Goal: Find specific page/section

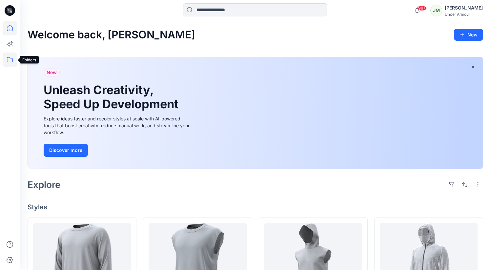
click at [11, 59] on icon at bounding box center [10, 59] width 14 height 14
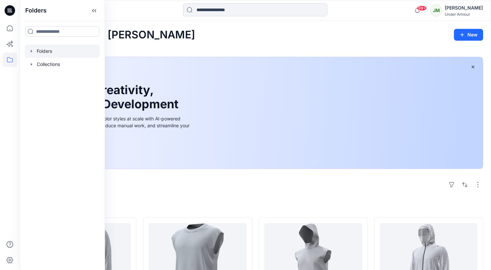
click at [52, 54] on div at bounding box center [62, 51] width 75 height 13
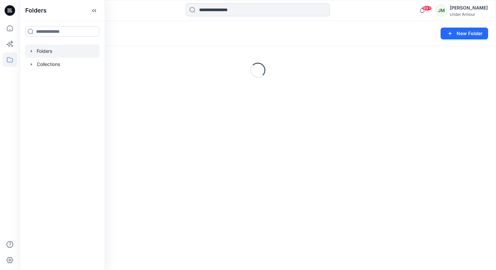
click at [139, 34] on div "Folders" at bounding box center [232, 33] width 409 height 9
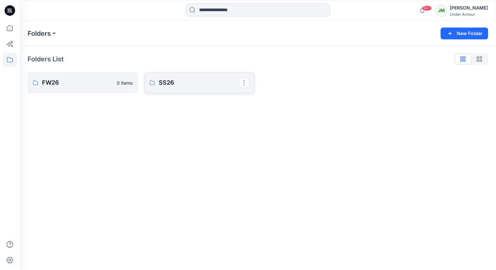
click at [189, 87] on p "SS26" at bounding box center [199, 82] width 80 height 9
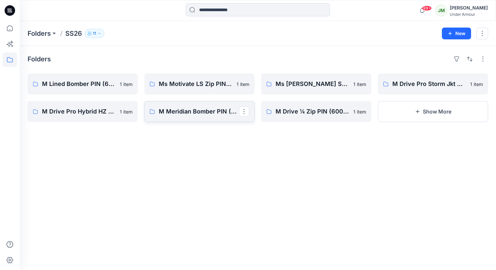
click at [190, 113] on p "M Meridian Bomber PIN (6003154)" at bounding box center [199, 111] width 80 height 9
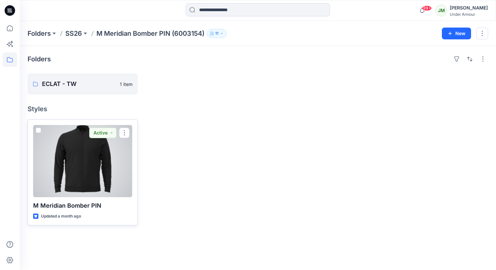
click at [87, 167] on div at bounding box center [82, 161] width 99 height 72
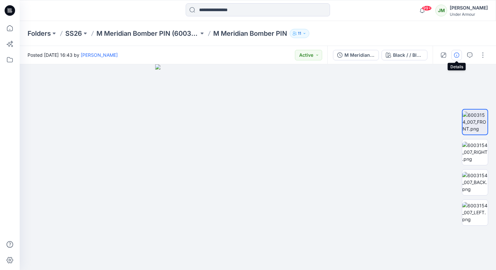
click at [458, 55] on icon "button" at bounding box center [456, 54] width 5 height 5
